Goal: Communication & Community: Answer question/provide support

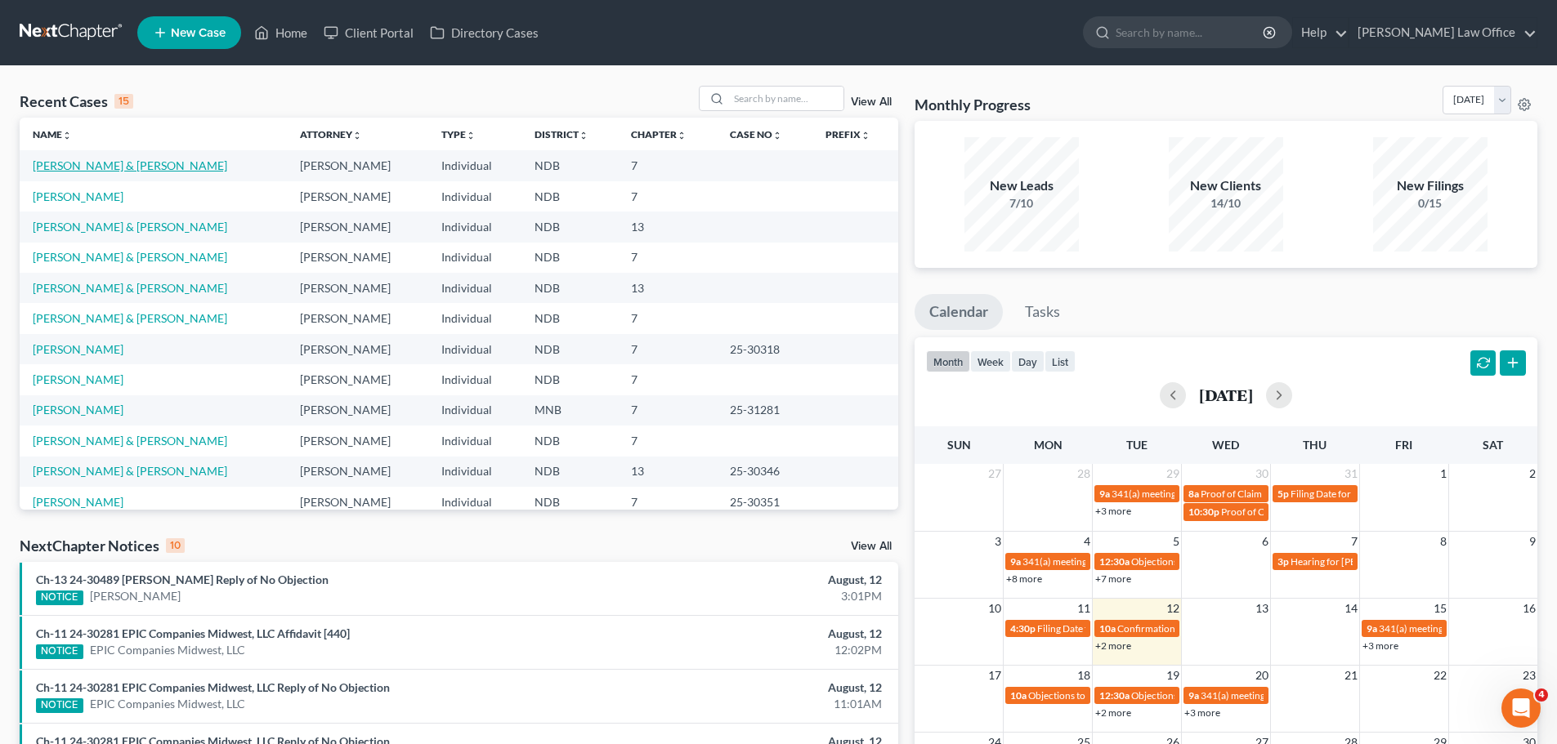
click at [80, 159] on link "[PERSON_NAME] & [PERSON_NAME]" at bounding box center [130, 166] width 194 height 14
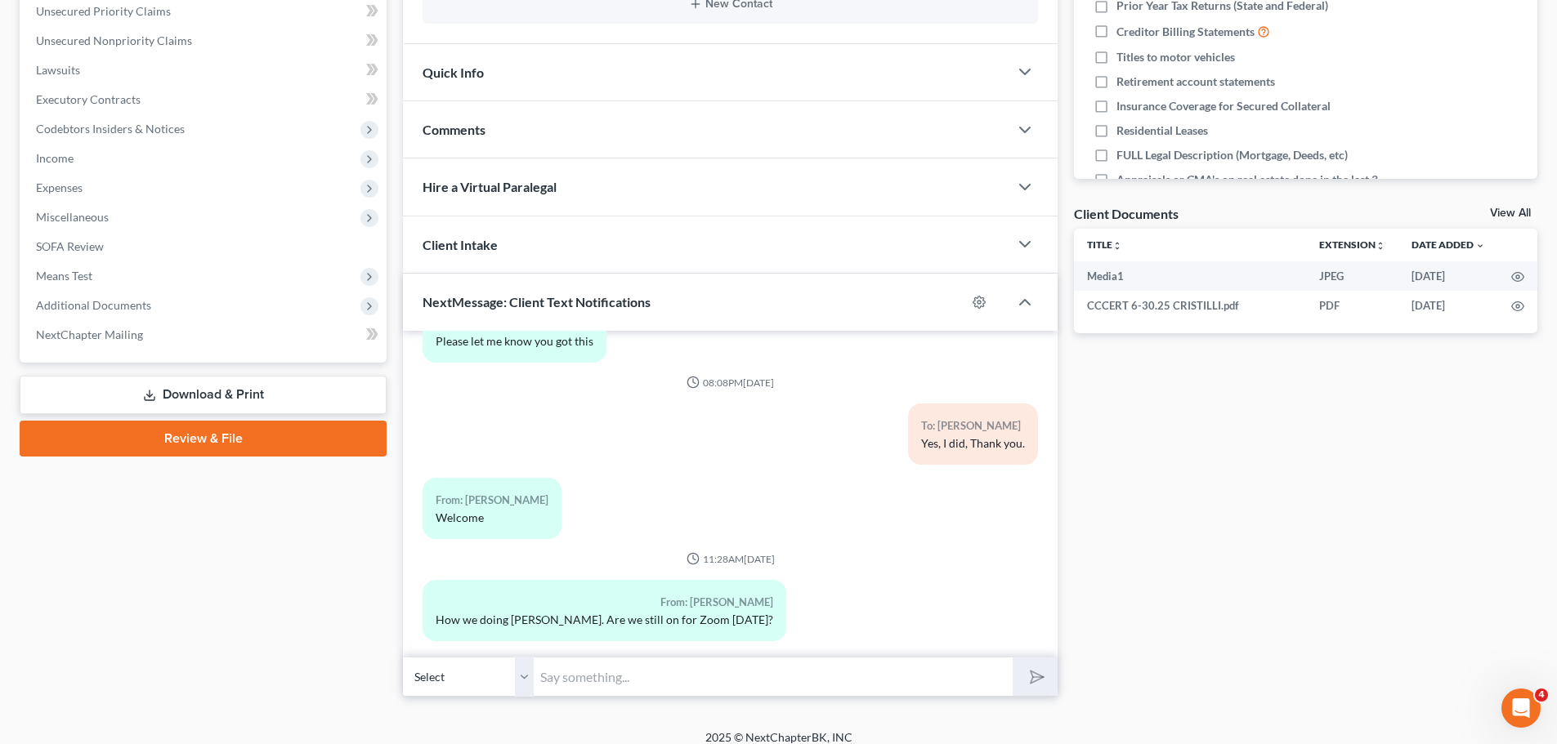
scroll to position [423, 0]
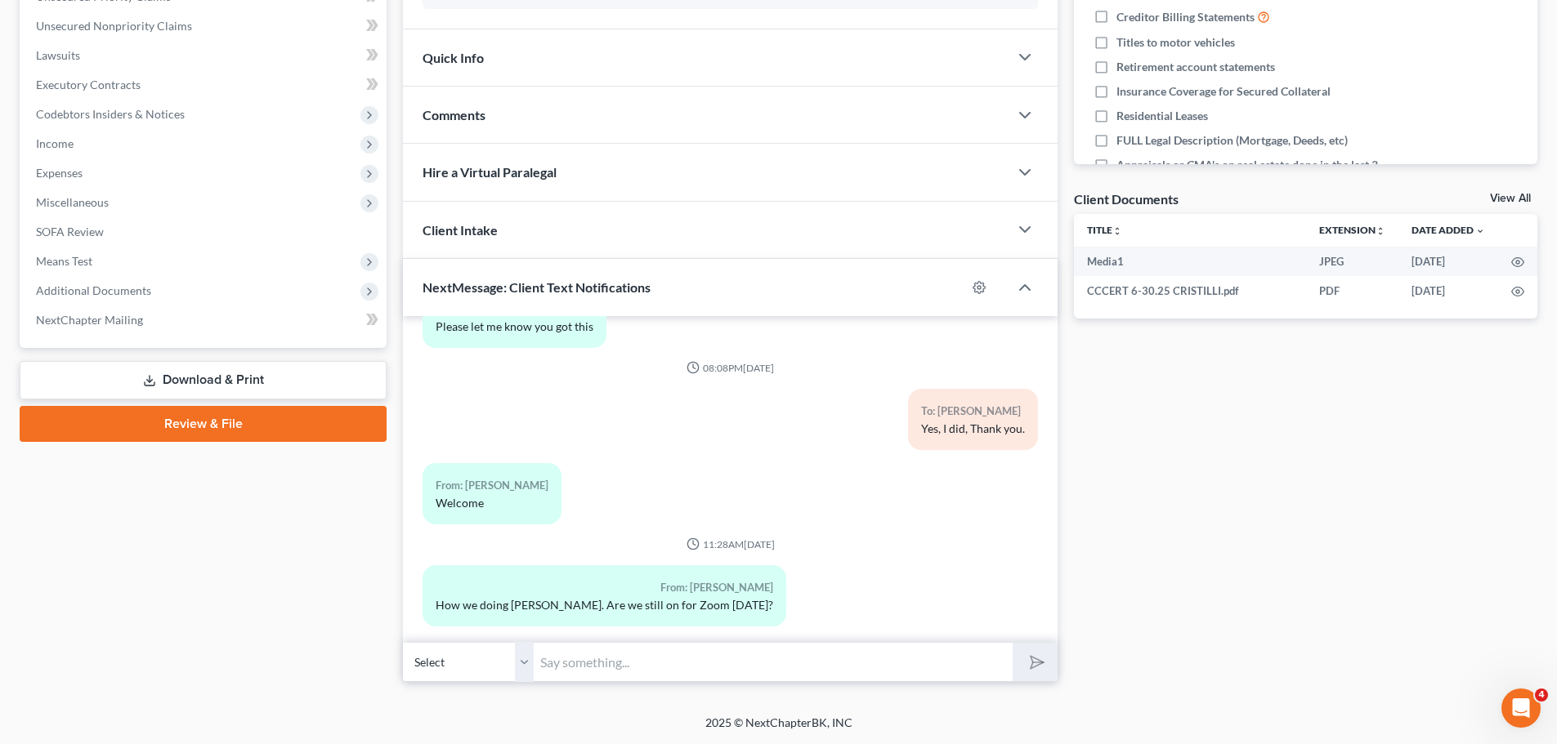
click at [560, 659] on input "text" at bounding box center [773, 662] width 479 height 40
click at [560, 658] on input "text" at bounding box center [773, 662] width 479 height 40
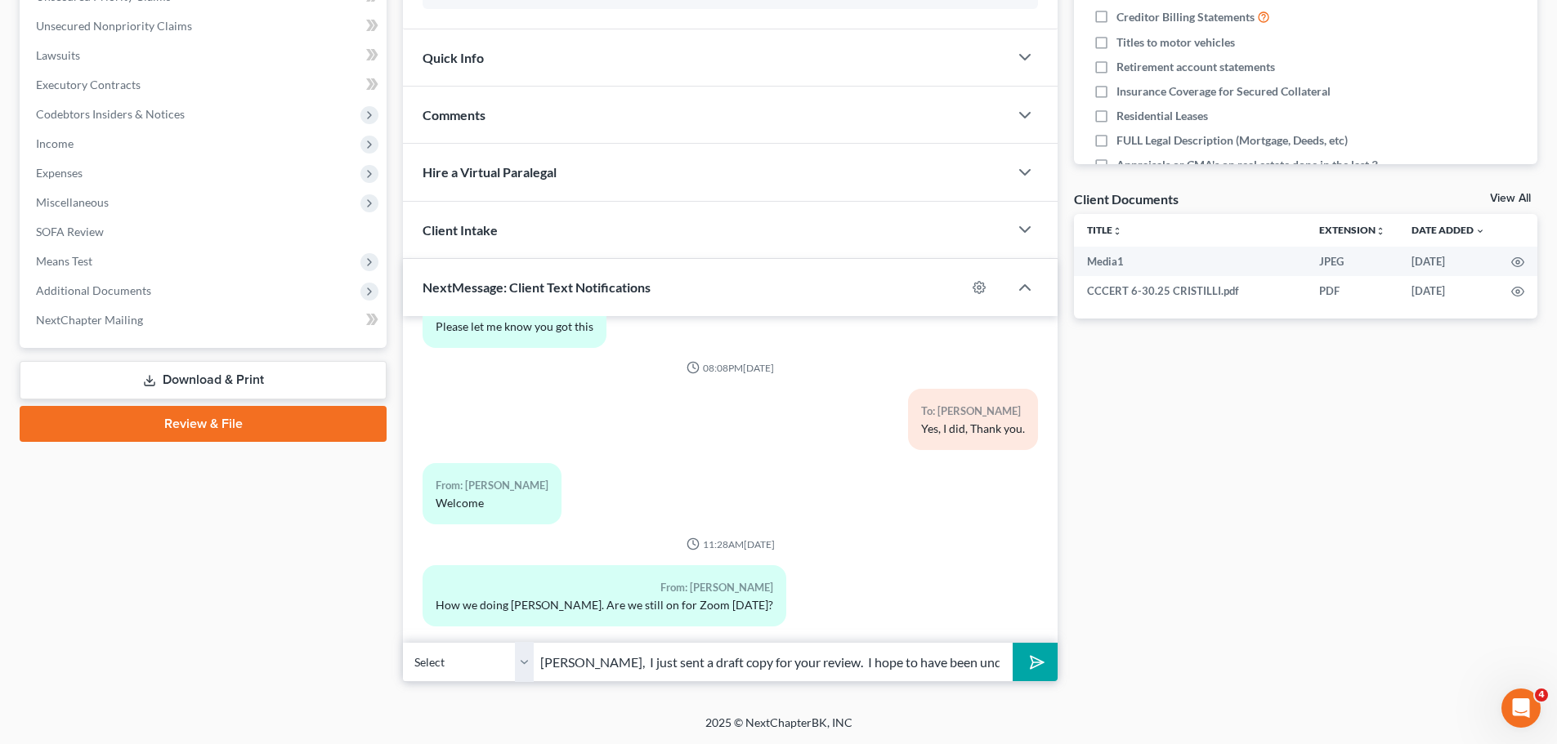
type input "[PERSON_NAME], I just sent a draft copy for your review. I hope to have been un…"
click at [1012, 643] on button "submit" at bounding box center [1034, 662] width 45 height 38
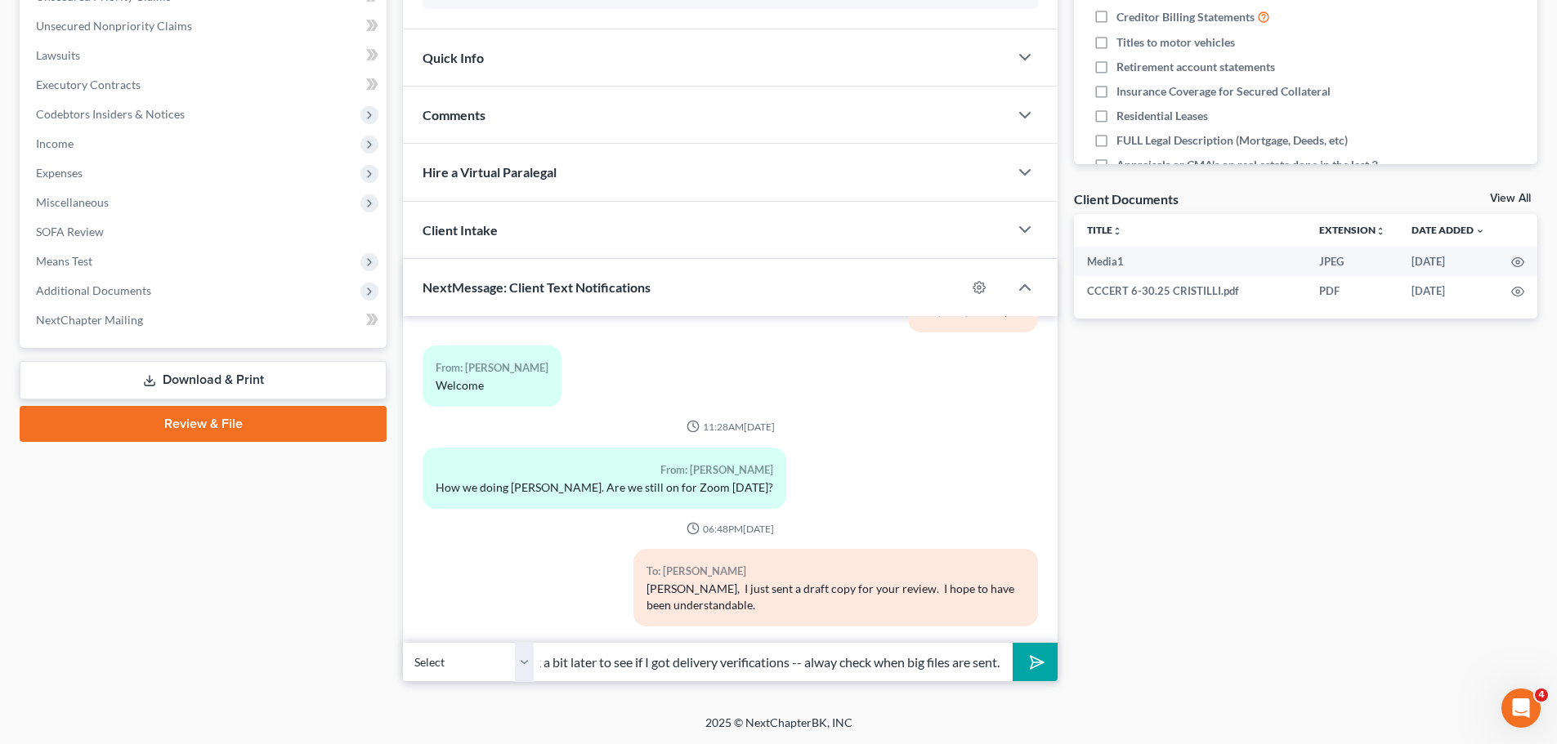
scroll to position [0, 70]
type input "I will check a bit later to see if I got delivery verifications -- alway check …"
click at [1012, 643] on button "submit" at bounding box center [1034, 662] width 45 height 38
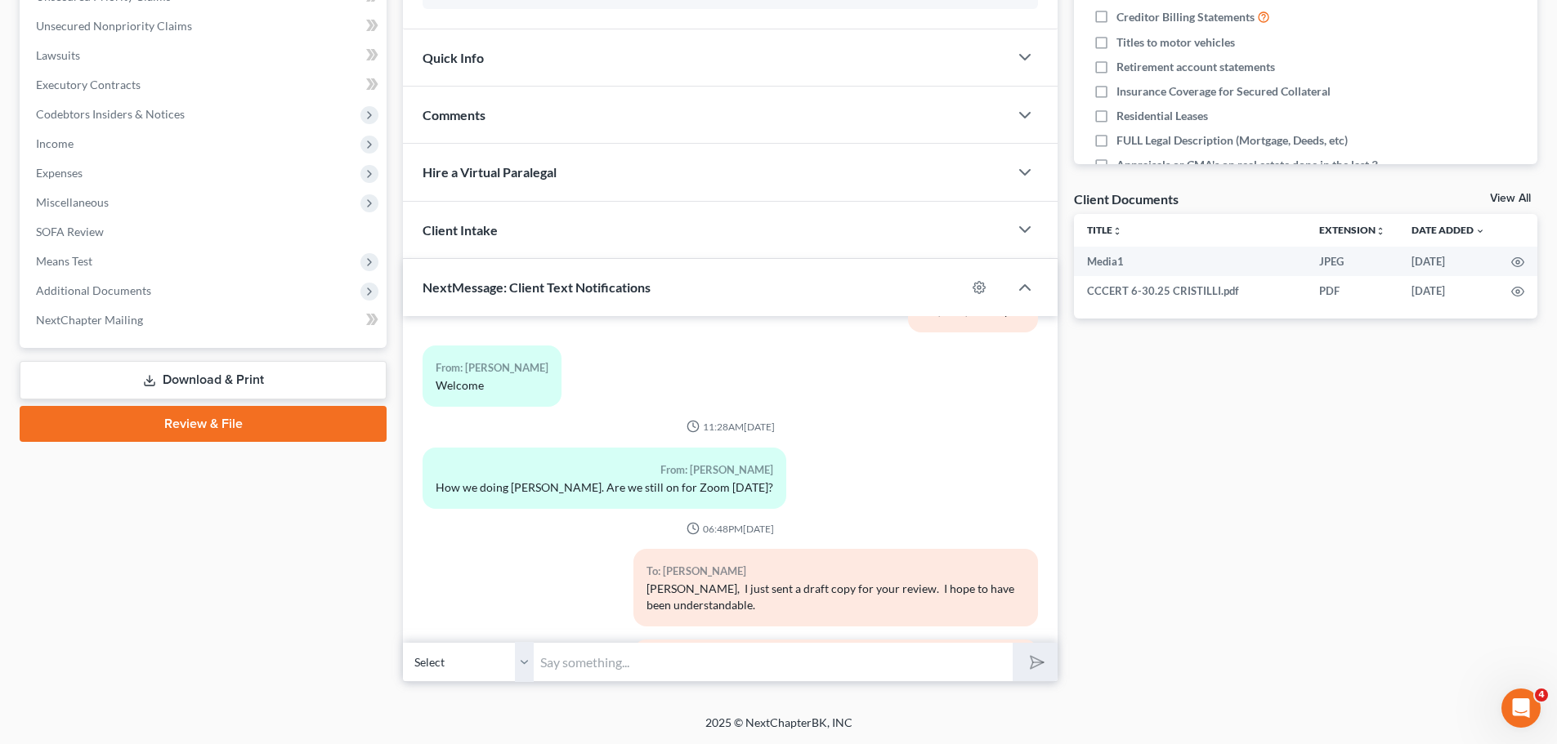
scroll to position [1540, 0]
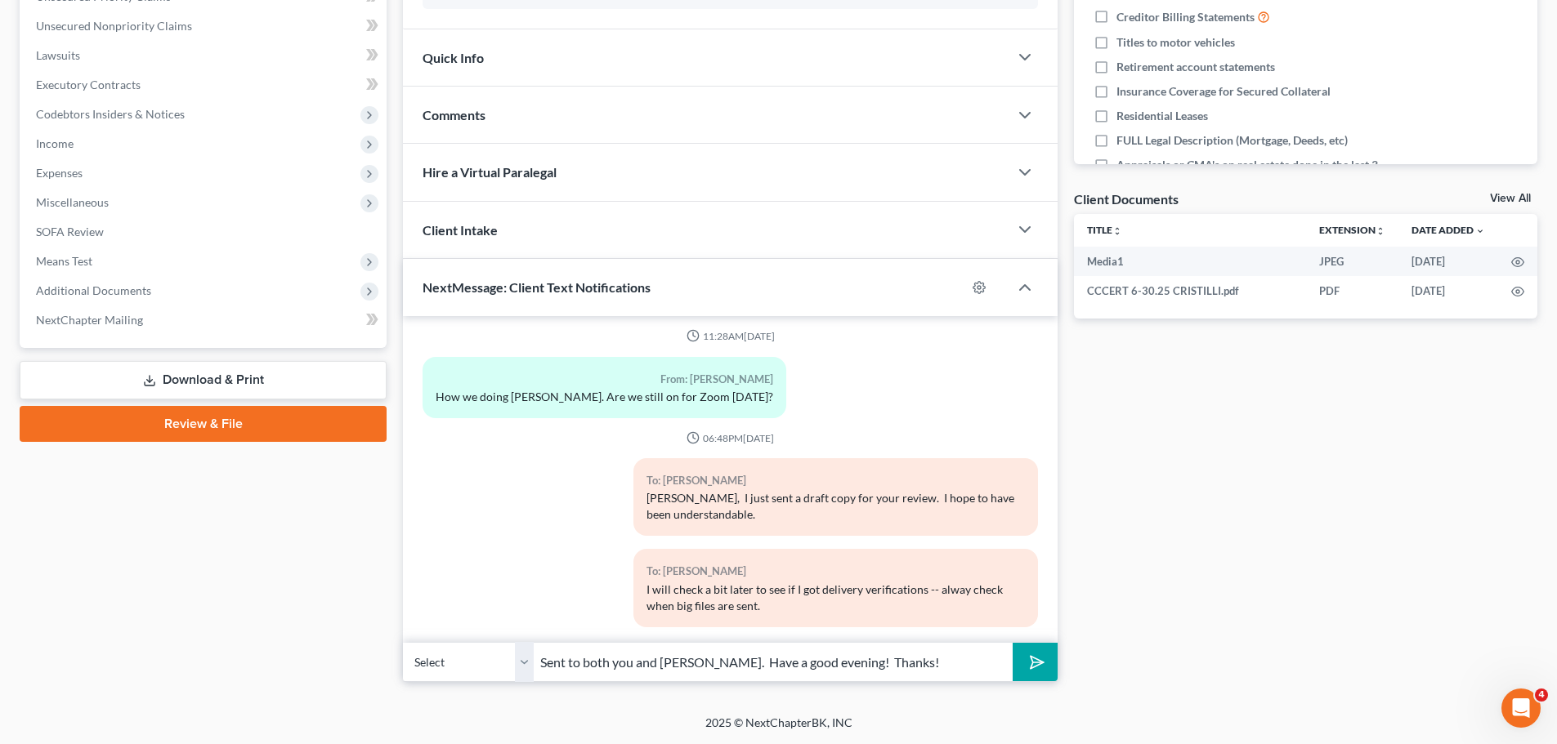
type input "Sent to both you and [PERSON_NAME]. Have a good evening! Thanks!"
click at [1031, 655] on icon "submit" at bounding box center [1033, 662] width 23 height 23
